Goal: Transaction & Acquisition: Purchase product/service

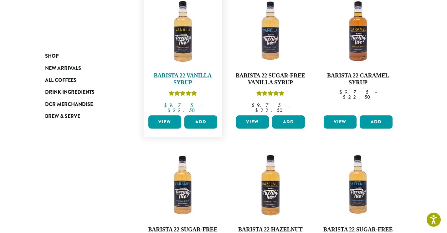
click at [196, 92] on icon "Rated 5.00 out of 5" at bounding box center [194, 92] width 6 height 5
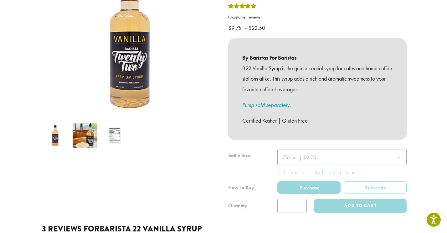
scroll to position [117, 0]
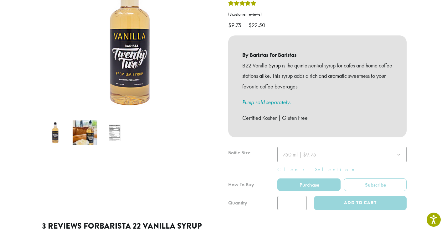
click at [316, 147] on div at bounding box center [317, 178] width 178 height 63
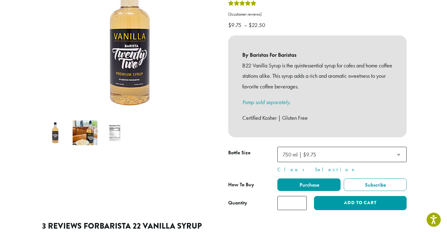
click at [321, 148] on span "750 ml | $9.75" at bounding box center [301, 154] width 42 height 12
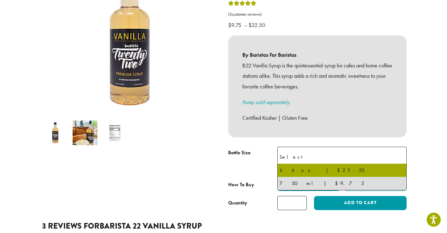
select select "*****"
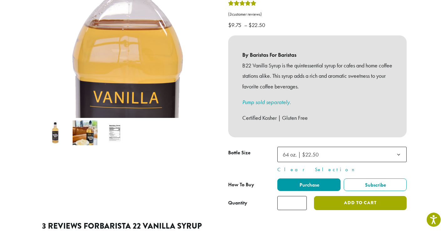
click at [349, 196] on button "Add to cart" at bounding box center [360, 203] width 93 height 14
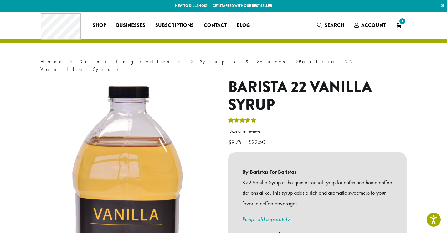
click at [293, 78] on h1 "Barista 22 Vanilla Syrup" at bounding box center [317, 96] width 178 height 36
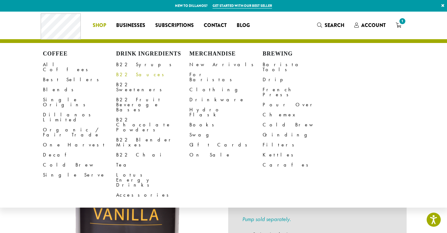
click at [126, 74] on link "B22 Sauces" at bounding box center [152, 74] width 73 height 10
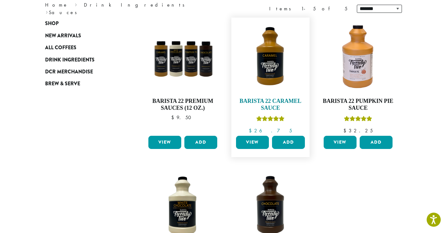
scroll to position [103, 0]
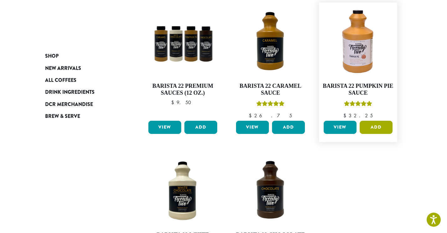
click at [376, 131] on button "Add" at bounding box center [376, 127] width 33 height 13
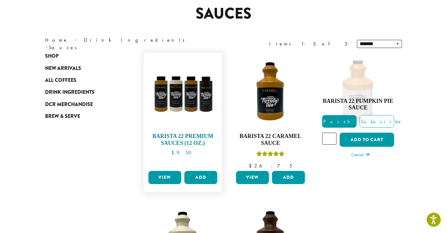
scroll to position [57, 0]
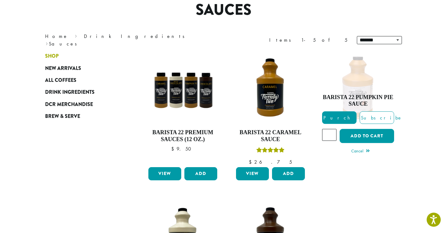
click at [54, 57] on span "Shop" at bounding box center [51, 56] width 13 height 8
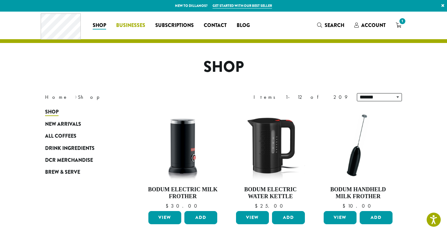
click at [126, 26] on span "Businesses" at bounding box center [130, 26] width 29 height 8
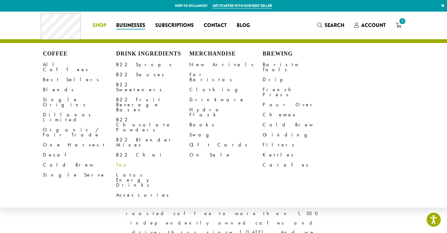
click at [118, 160] on link "Tea" at bounding box center [152, 165] width 73 height 10
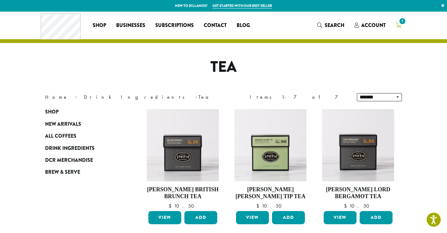
click at [398, 24] on icon "1" at bounding box center [399, 25] width 6 height 5
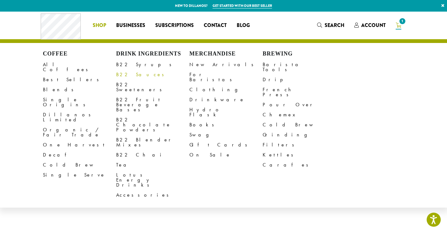
click at [138, 75] on link "B22 Sauces" at bounding box center [152, 74] width 73 height 10
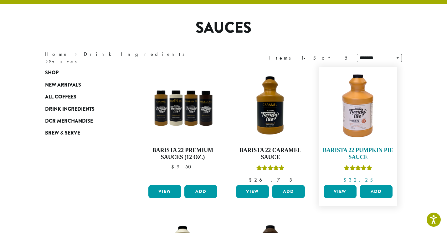
scroll to position [44, 0]
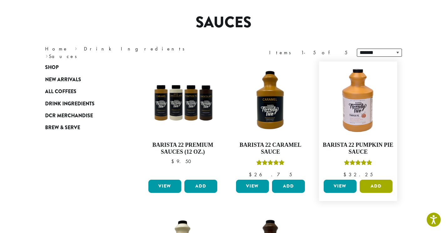
click at [380, 183] on button "Add" at bounding box center [376, 185] width 33 height 13
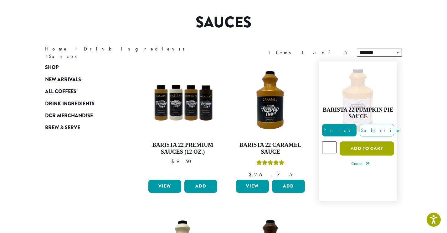
click at [378, 147] on button "Add to cart" at bounding box center [367, 148] width 54 height 14
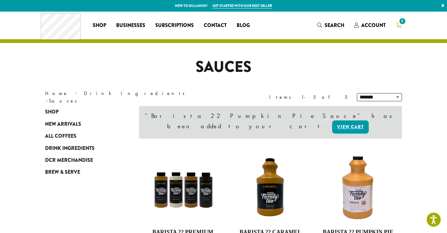
click at [398, 25] on icon "2" at bounding box center [399, 25] width 6 height 5
